Goal: Task Accomplishment & Management: Use online tool/utility

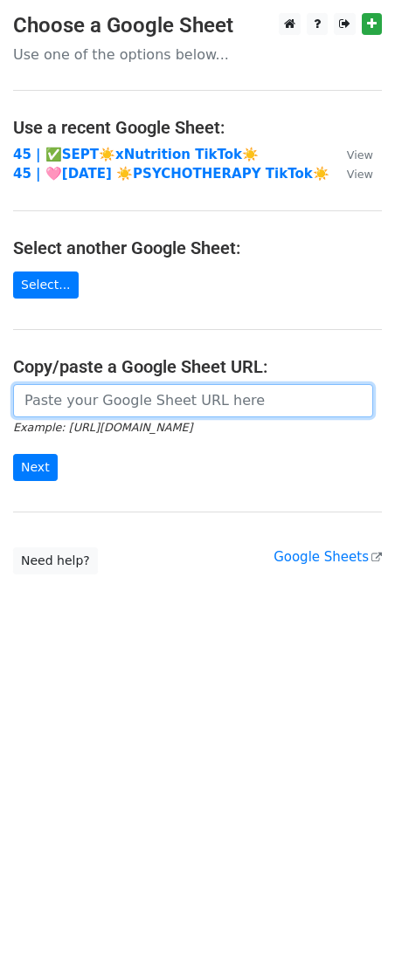
click at [219, 401] on input "url" at bounding box center [193, 400] width 360 height 33
paste input "https://docs.google.com/spreadsheets/d/1iKqZ0S-NdbjymNEjlhzQ08RIrnodWeYqJIvKkYX…"
type input "https://docs.google.com/spreadsheets/d/1iKqZ0S-NdbjymNEjlhzQ08RIrnodWeYqJIvKkYX…"
click at [13, 454] on input "Next" at bounding box center [35, 467] width 45 height 27
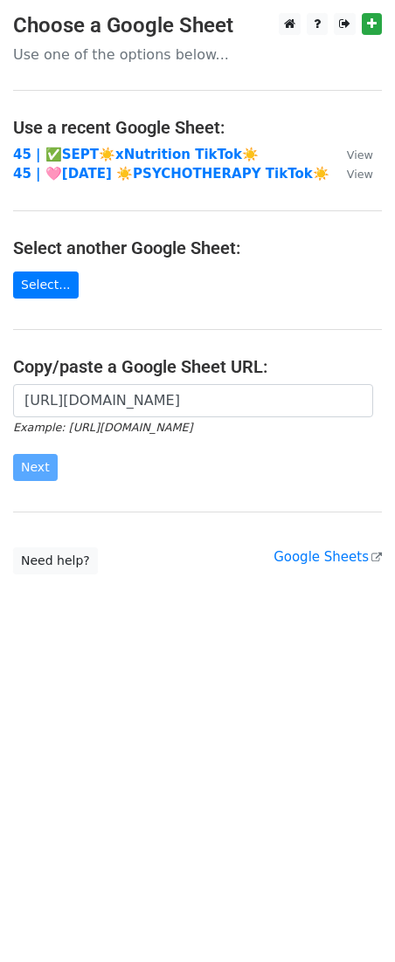
scroll to position [0, 0]
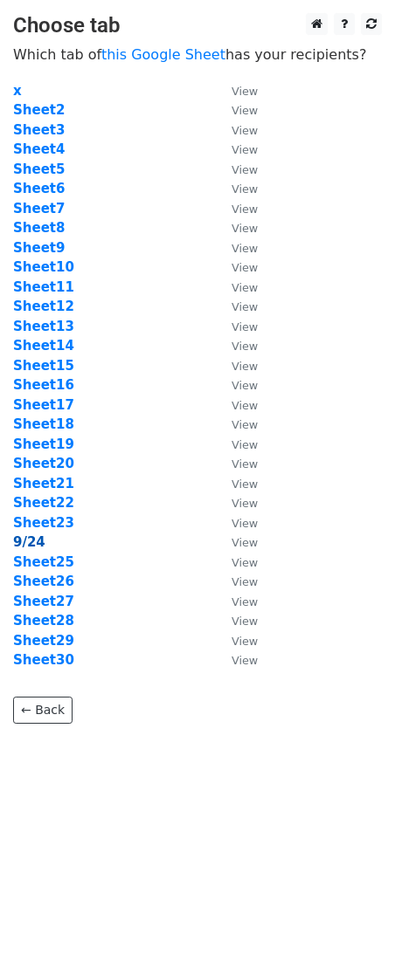
click at [19, 541] on strong "9/24" at bounding box center [29, 542] width 32 height 16
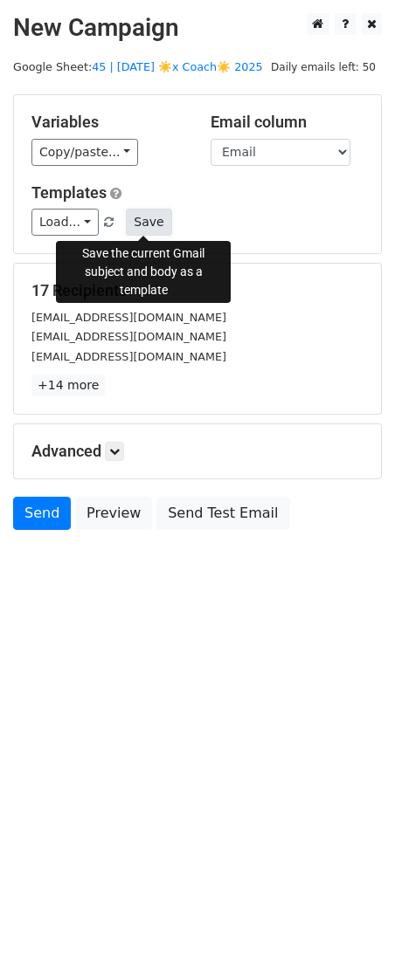
click at [148, 227] on button "Save" at bounding box center [148, 222] width 45 height 27
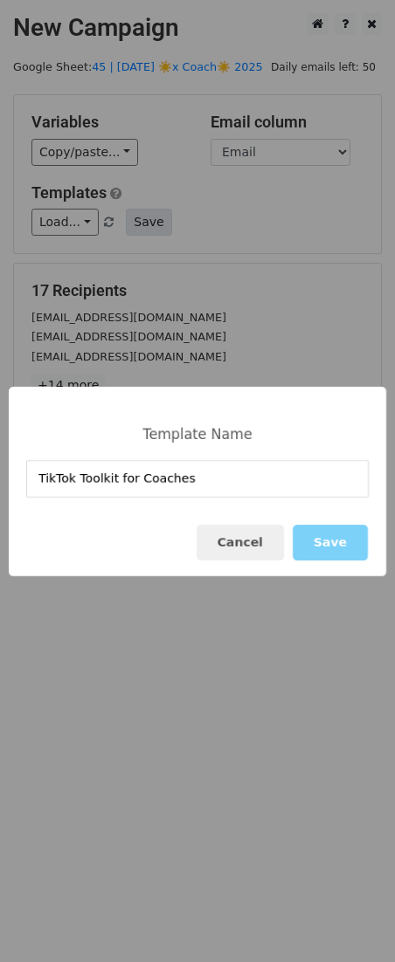
type input "TikTok Toolkit for Coaches"
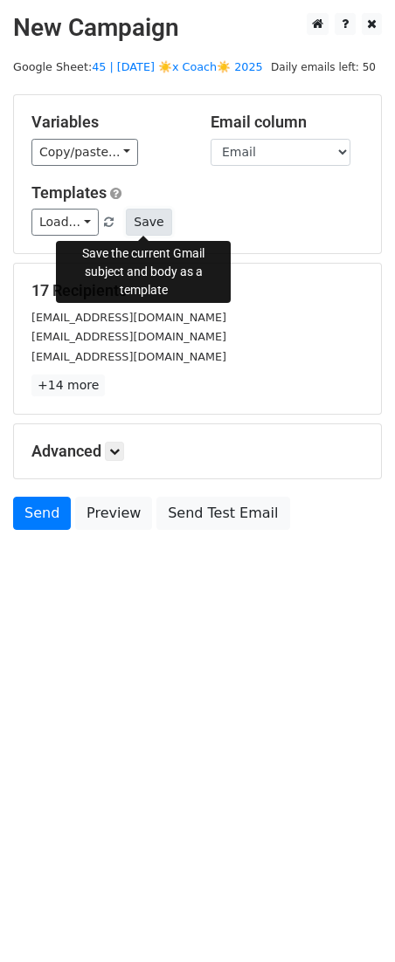
click at [154, 227] on button "Save" at bounding box center [148, 222] width 45 height 27
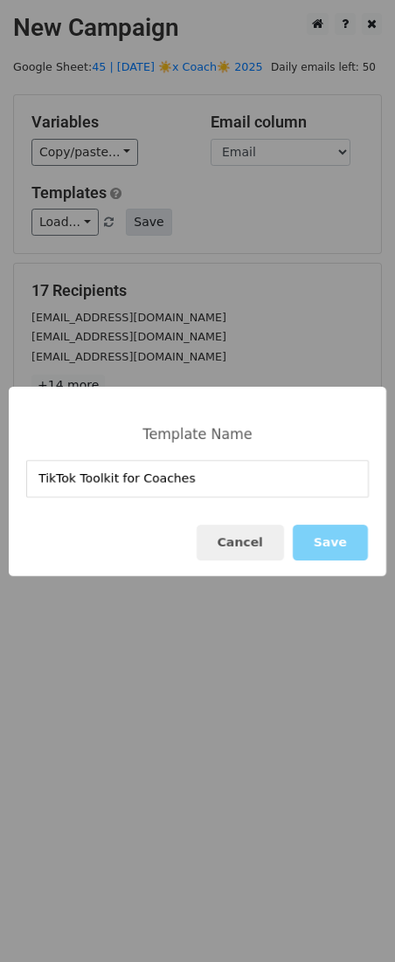
type input "TikTok Toolkit for Coaches"
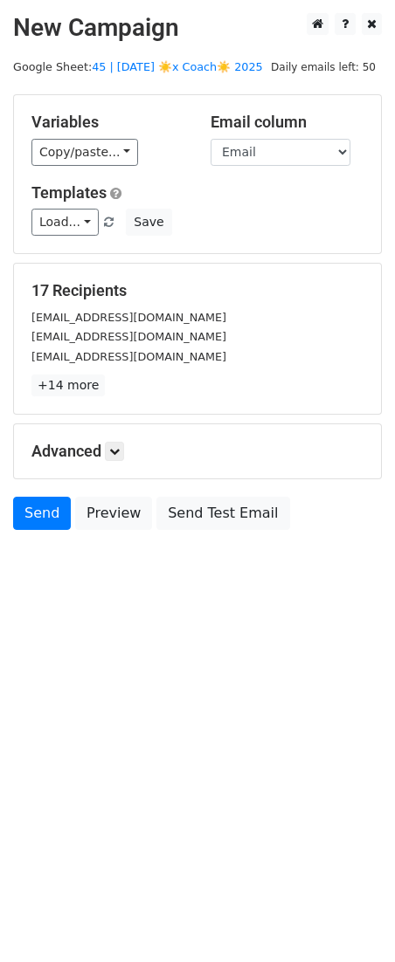
click at [381, 277] on div "17 Recipients revodungca@gmail.com revtlf@me.com revveloz26@gmail.com +14 more …" at bounding box center [197, 339] width 369 height 152
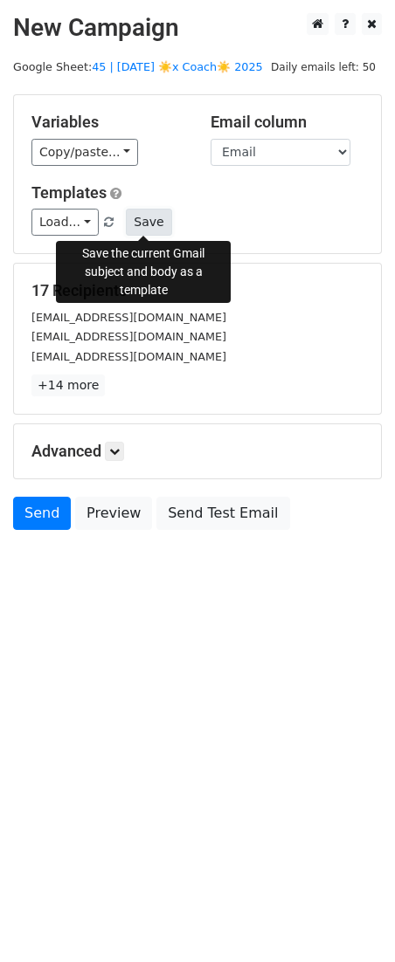
click at [150, 224] on button "Save" at bounding box center [148, 222] width 45 height 27
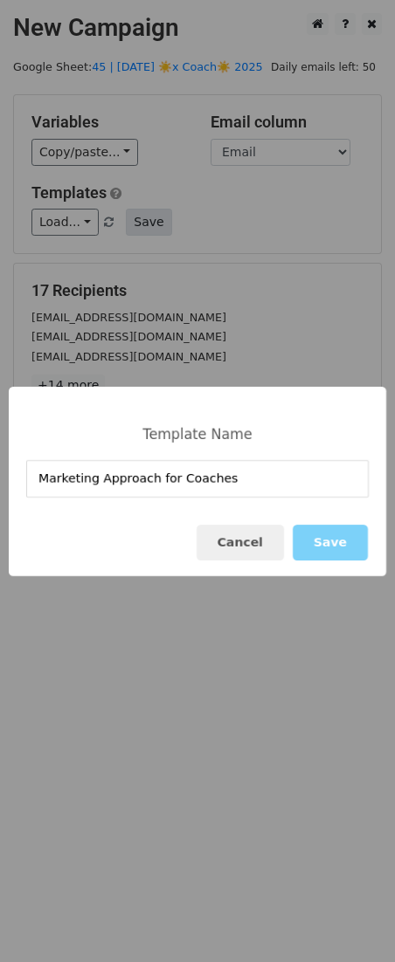
type input "Marketing Approach for Coaches"
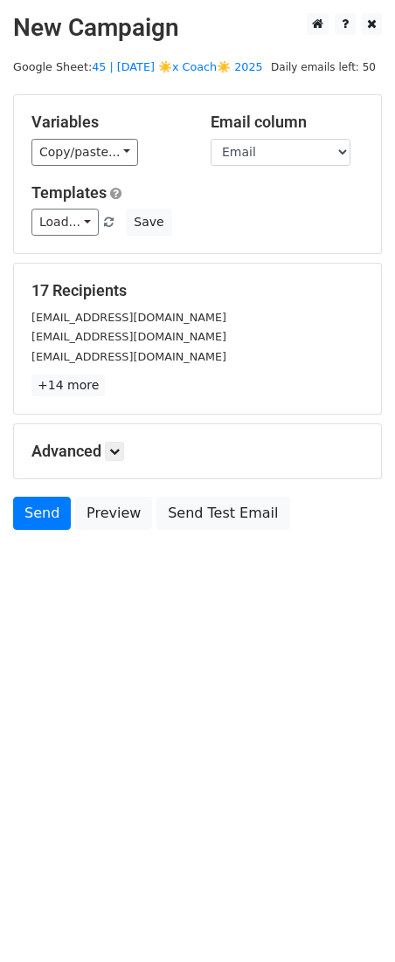
click at [128, 445] on h5 "Advanced" at bounding box center [197, 451] width 332 height 19
click at [120, 449] on icon at bounding box center [114, 451] width 10 height 10
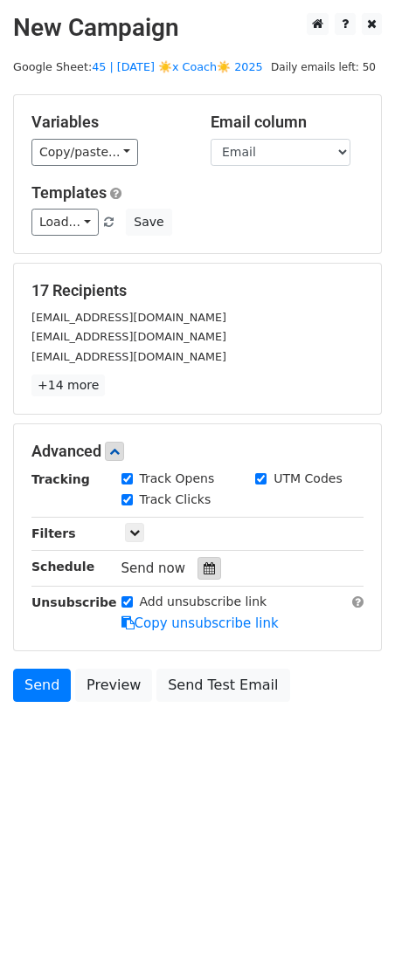
click at [197, 575] on div at bounding box center [209, 568] width 24 height 23
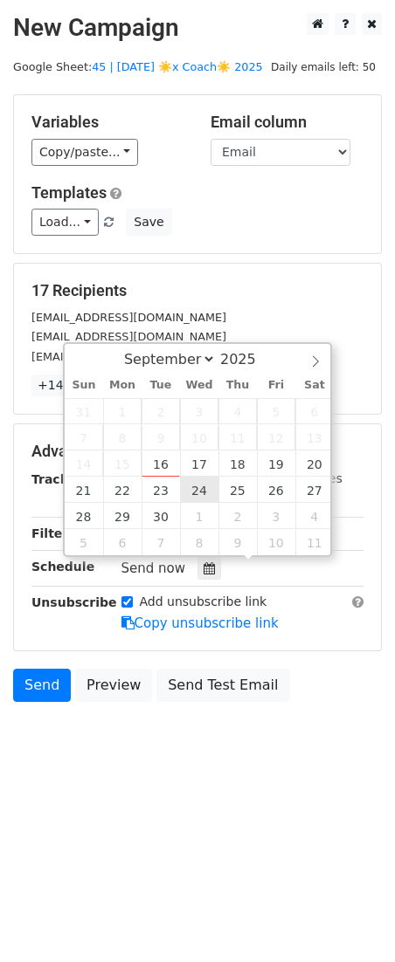
type input "2025-09-24 12:00"
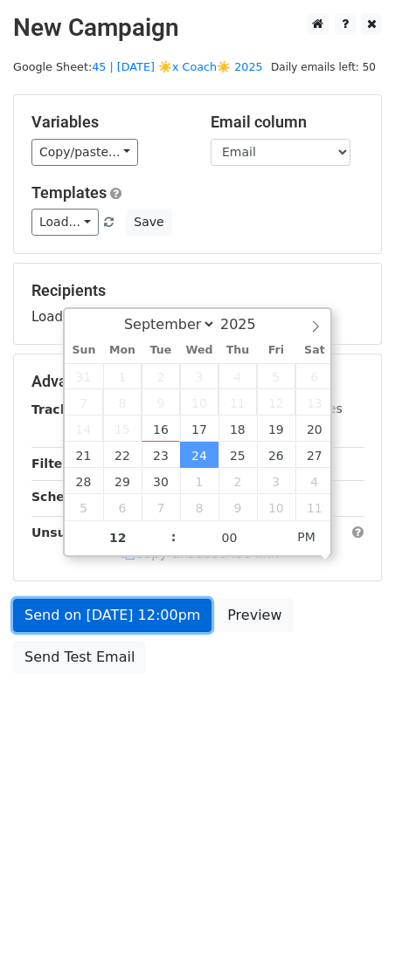
click at [128, 610] on link "Send on Sep 24 at 12:00pm" at bounding box center [112, 615] width 198 height 33
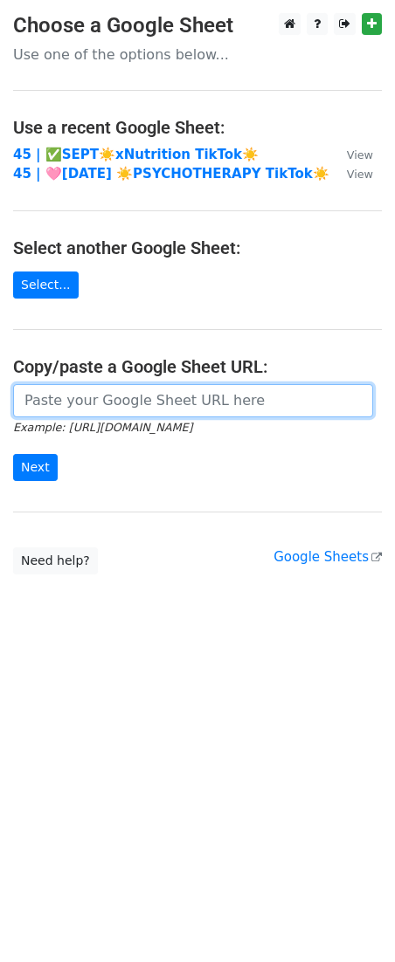
click at [154, 401] on input "url" at bounding box center [193, 400] width 360 height 33
paste input "[URL][DOMAIN_NAME]"
type input "[URL][DOMAIN_NAME]"
click at [13, 454] on input "Next" at bounding box center [35, 467] width 45 height 27
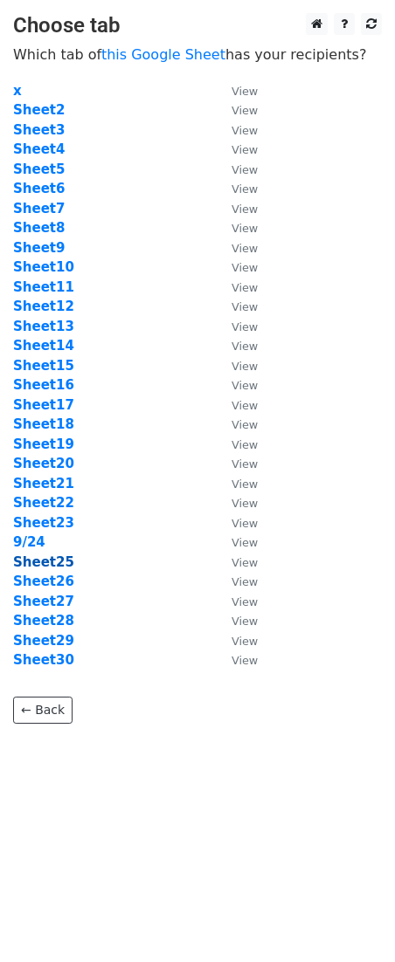
click at [34, 557] on strong "Sheet25" at bounding box center [43, 563] width 61 height 16
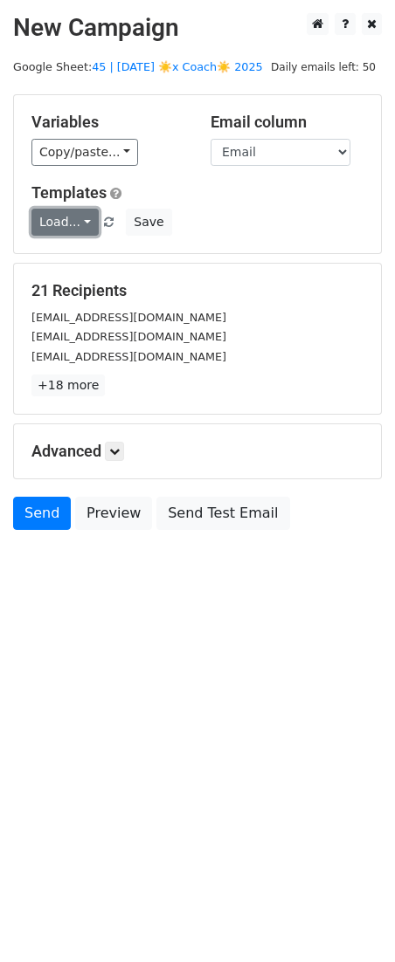
click at [52, 221] on link "Load..." at bounding box center [64, 222] width 67 height 27
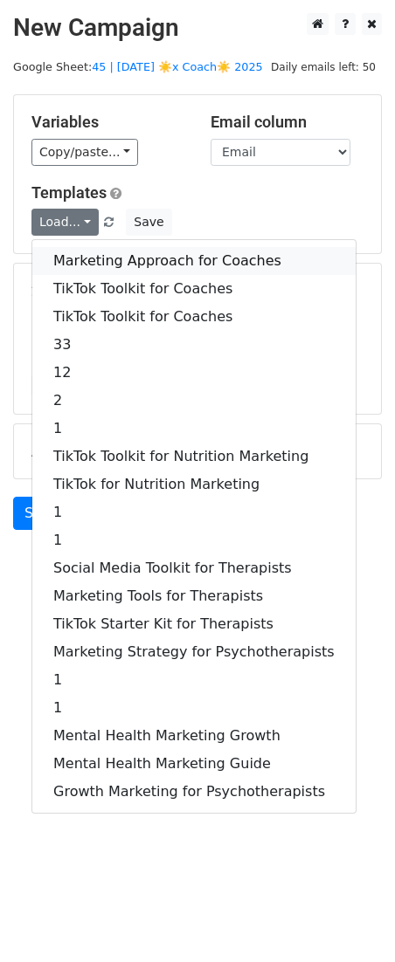
click at [96, 265] on link "Marketing Approach for Coaches" at bounding box center [193, 261] width 323 height 28
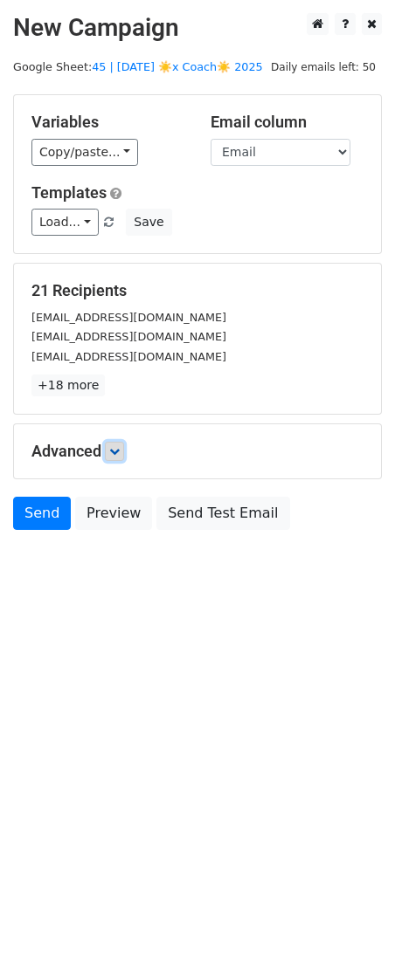
click at [117, 448] on icon at bounding box center [114, 451] width 10 height 10
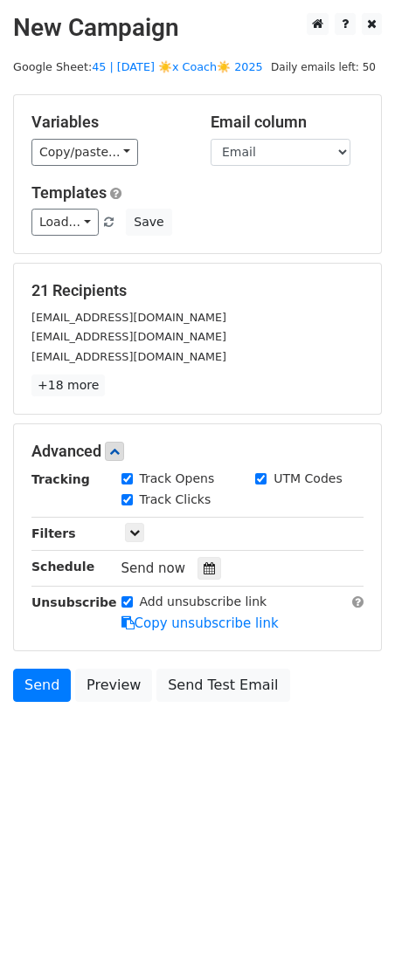
click at [196, 554] on div "Tracking Track Opens UTM Codes Track Clicks Filters Only include spreadsheet ro…" at bounding box center [197, 551] width 332 height 163
click at [210, 575] on div at bounding box center [209, 568] width 24 height 23
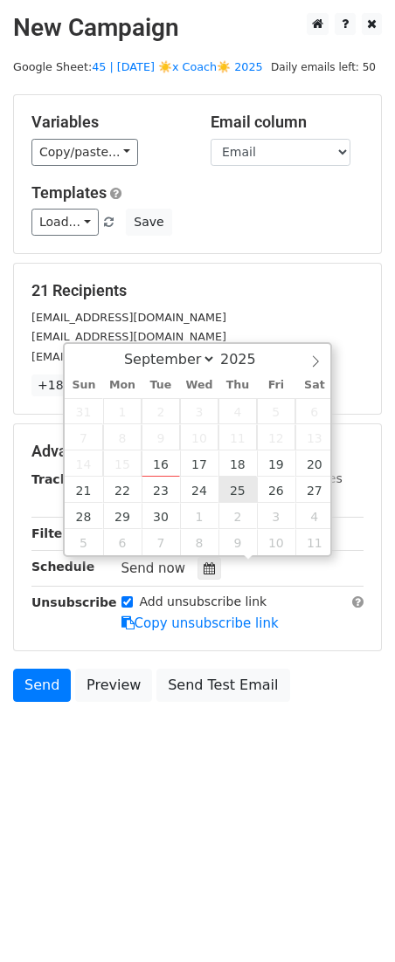
type input "2025-09-25 12:00"
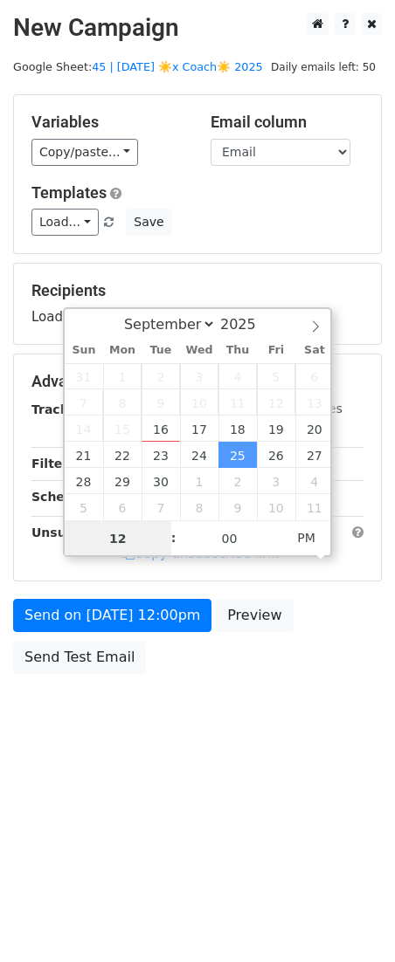
scroll to position [1, 0]
click at [163, 632] on div "Send on Sep 25 at 12:00pm Preview Send Test Email" at bounding box center [197, 641] width 395 height 84
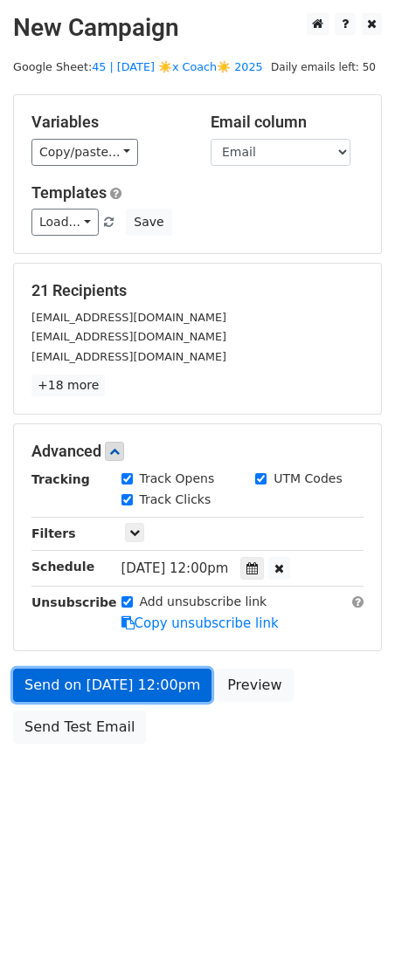
click at [166, 623] on form "Variables Copy/paste... {{Email}} Email column Email Templates Load... Marketin…" at bounding box center [197, 423] width 369 height 658
click at [141, 692] on link "Send on Sep 25 at 12:00pm" at bounding box center [112, 685] width 198 height 33
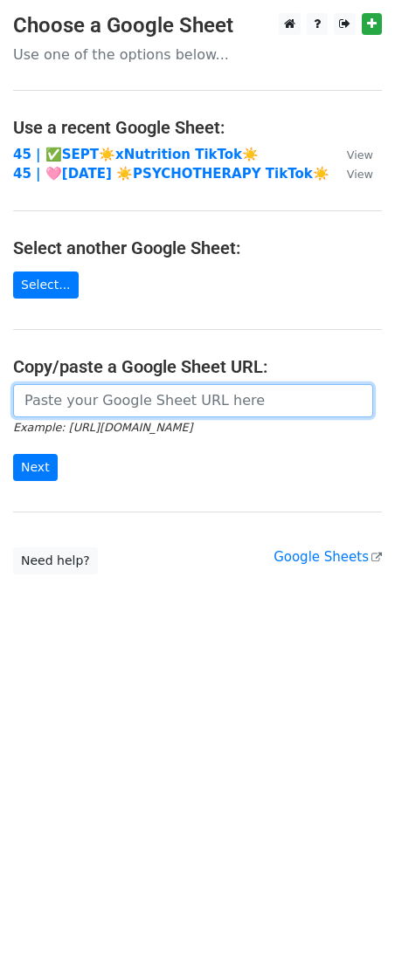
click at [152, 398] on input "url" at bounding box center [193, 400] width 360 height 33
paste input "https://docs.google.com/spreadsheets/d/1iKqZ0S-NdbjymNEjlhzQ08RIrnodWeYqJIvKkYX…"
type input "https://docs.google.com/spreadsheets/d/1iKqZ0S-NdbjymNEjlhzQ08RIrnodWeYqJIvKkYX…"
click at [13, 454] on input "Next" at bounding box center [35, 467] width 45 height 27
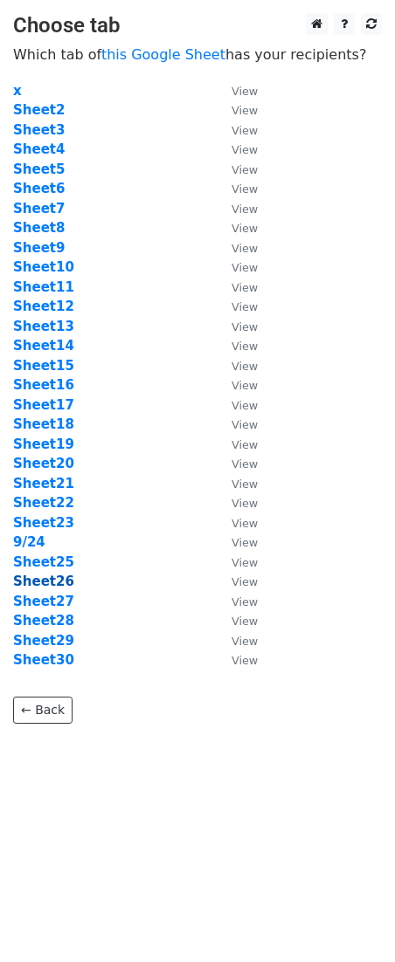
click at [55, 581] on strong "Sheet26" at bounding box center [43, 582] width 61 height 16
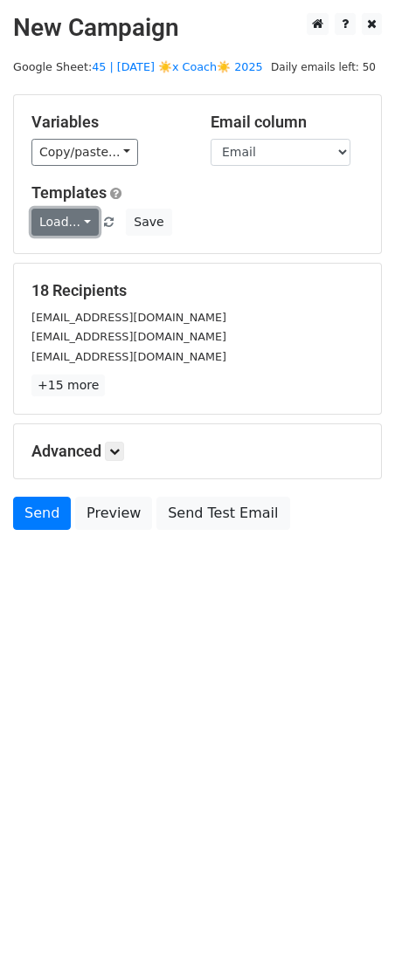
click at [65, 229] on link "Load..." at bounding box center [64, 222] width 67 height 27
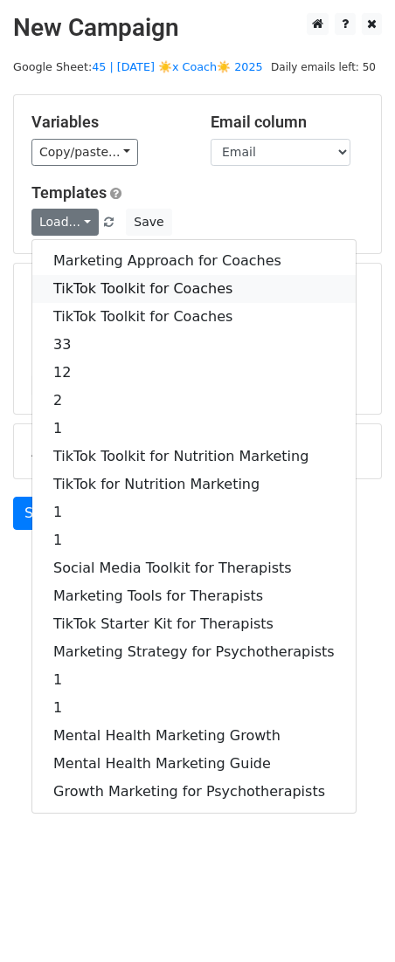
click at [95, 285] on link "TikTok Toolkit for Coaches" at bounding box center [193, 289] width 323 height 28
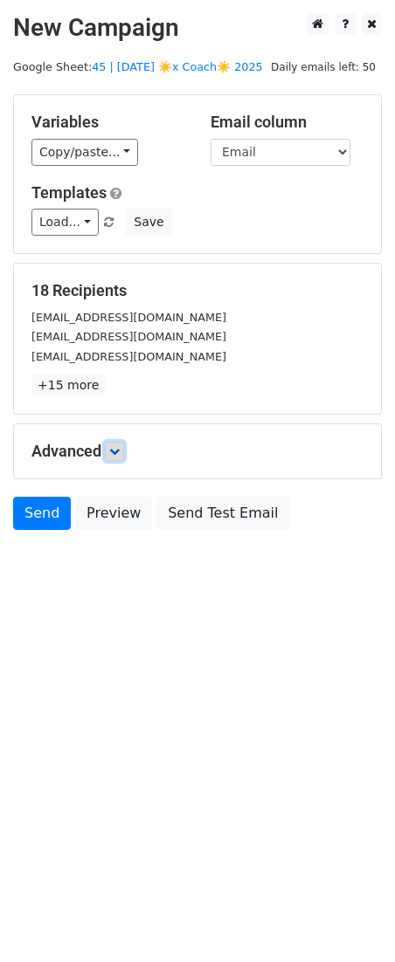
drag, startPoint x: 118, startPoint y: 450, endPoint x: 123, endPoint y: 459, distance: 10.9
click at [118, 450] on icon at bounding box center [114, 451] width 10 height 10
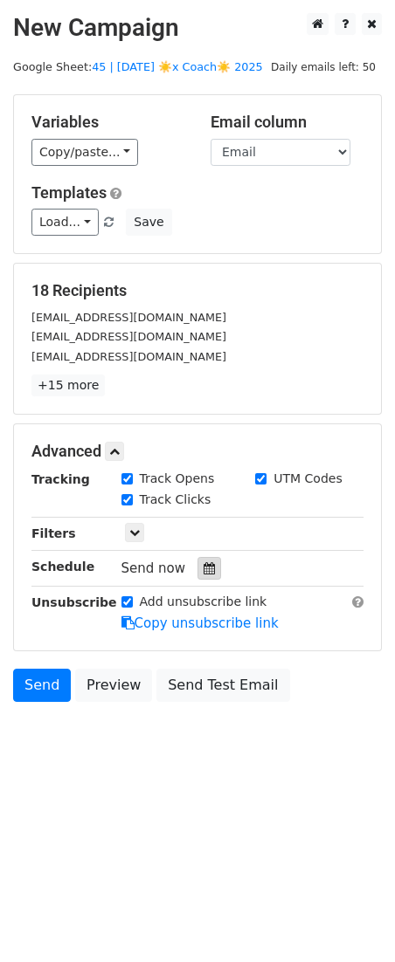
click at [203, 573] on icon at bounding box center [208, 568] width 11 height 12
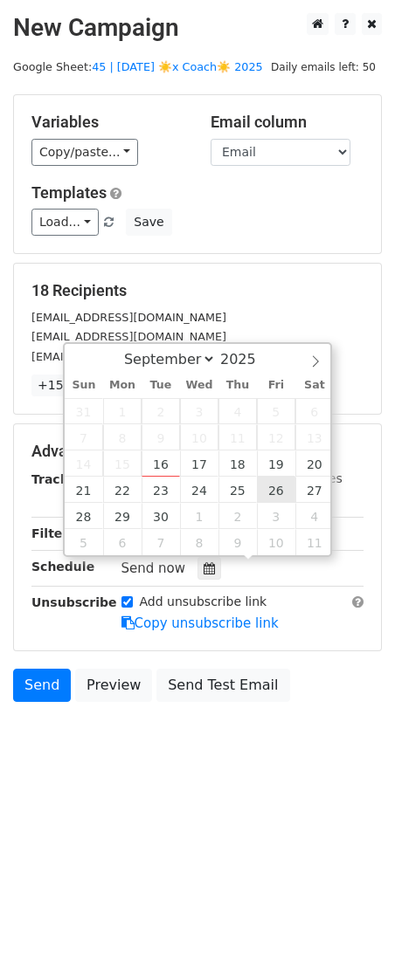
type input "[DATE] 12:00"
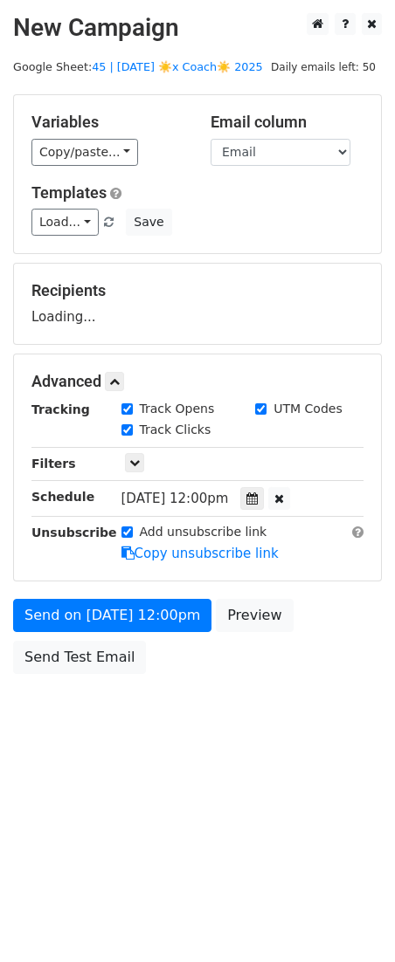
click at [168, 650] on div "Send on [DATE] 12:00pm Preview Send Test Email" at bounding box center [197, 641] width 395 height 84
click at [166, 633] on form "Variables Copy/paste... {{Email}} Email column Email Templates Load... Marketin…" at bounding box center [197, 388] width 369 height 589
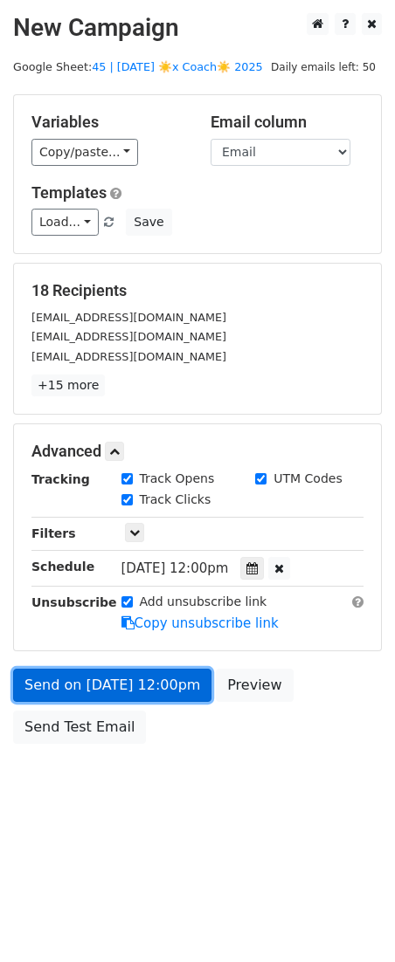
click at [161, 679] on link "Send on [DATE] 12:00pm" at bounding box center [112, 685] width 198 height 33
